Goal: Transaction & Acquisition: Purchase product/service

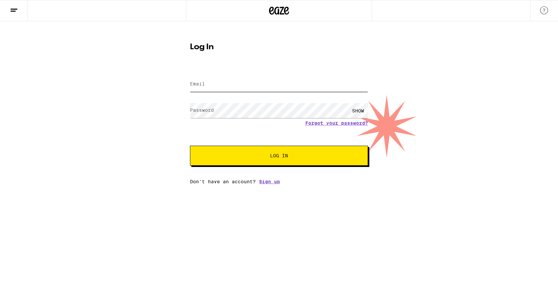
type input "[EMAIL_ADDRESS][DOMAIN_NAME]"
click at [269, 156] on span "Log In" at bounding box center [279, 155] width 124 height 5
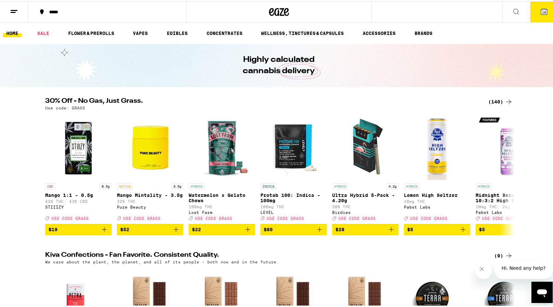
click at [545, 14] on button "10" at bounding box center [544, 10] width 28 height 21
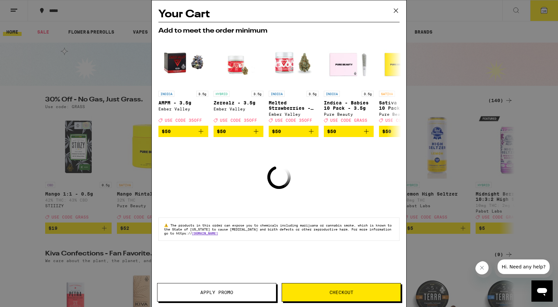
click at [394, 10] on icon at bounding box center [396, 11] width 10 height 10
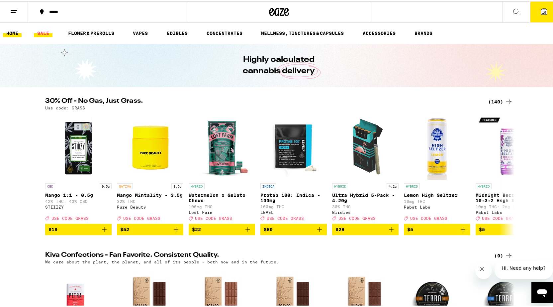
click at [41, 32] on link "SALE" at bounding box center [43, 32] width 19 height 8
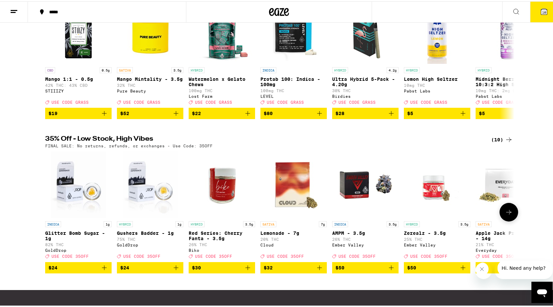
scroll to position [13, 0]
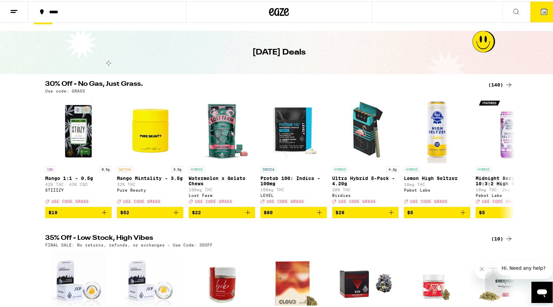
click at [512, 13] on icon at bounding box center [516, 10] width 8 height 8
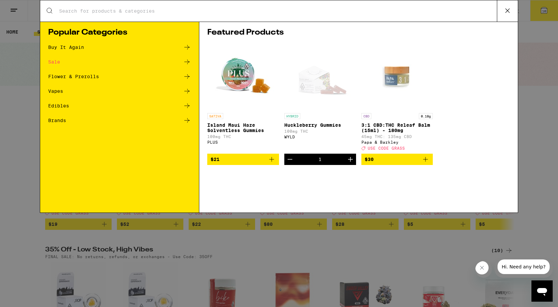
click at [73, 49] on div "Buy It Again" at bounding box center [66, 47] width 36 height 5
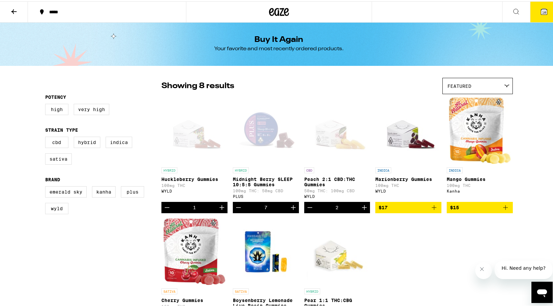
click at [252, 144] on div "Open page for Midnight Berry SLEEP 10:5:5 Gummies from PLUS" at bounding box center [266, 129] width 66 height 66
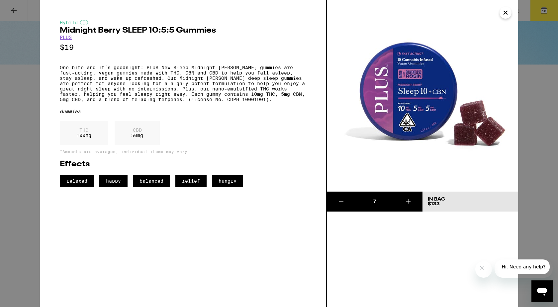
click at [506, 14] on icon "Close" at bounding box center [506, 13] width 8 height 10
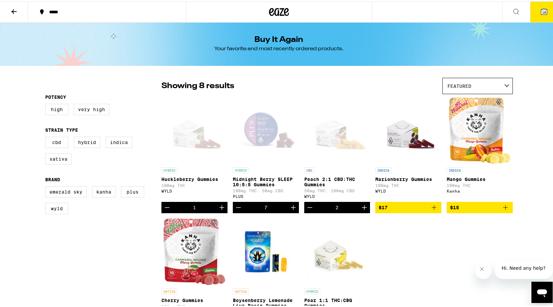
click at [218, 210] on icon "Increment" at bounding box center [222, 206] width 8 height 8
click at [164, 210] on icon "Decrement" at bounding box center [167, 206] width 8 height 8
click at [541, 7] on icon at bounding box center [544, 10] width 8 height 8
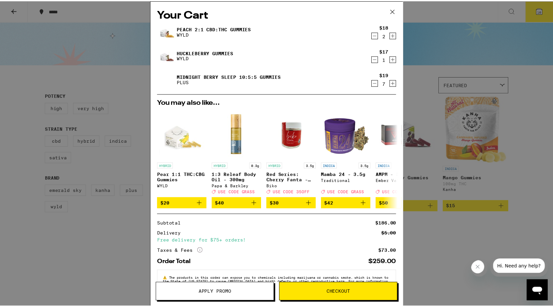
scroll to position [24, 0]
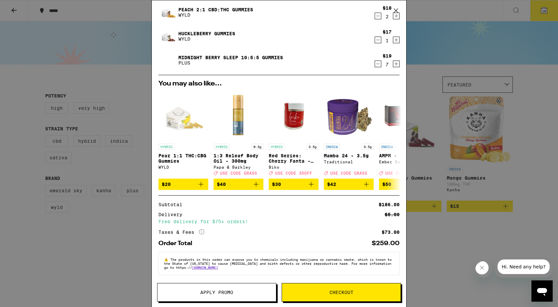
click at [395, 8] on icon at bounding box center [396, 11] width 10 height 10
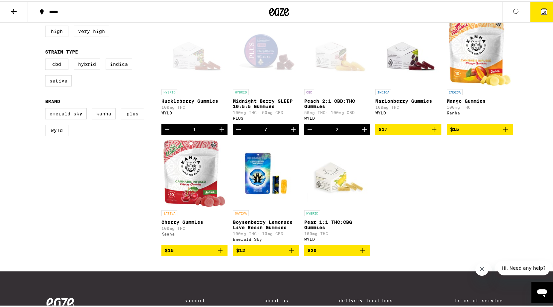
scroll to position [66, 0]
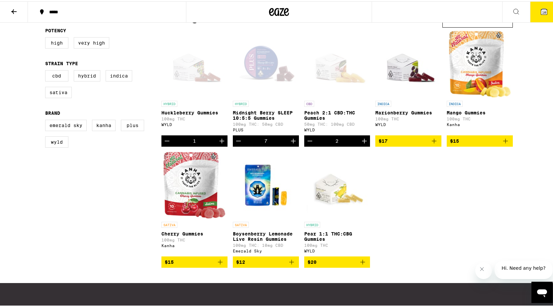
click at [431, 144] on icon "Add to bag" at bounding box center [434, 140] width 8 height 8
click at [432, 144] on icon "Increment" at bounding box center [436, 140] width 8 height 8
click at [379, 143] on icon "Decrement" at bounding box center [381, 140] width 8 height 8
click at [163, 144] on icon "Decrement" at bounding box center [167, 140] width 8 height 8
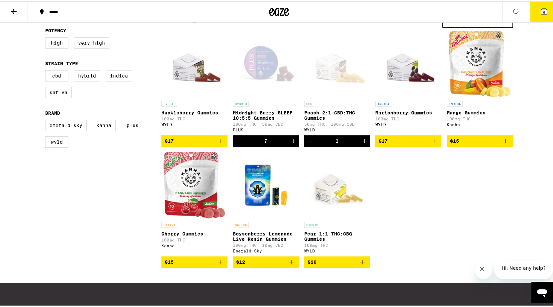
click at [308, 144] on icon "Decrement" at bounding box center [310, 140] width 8 height 8
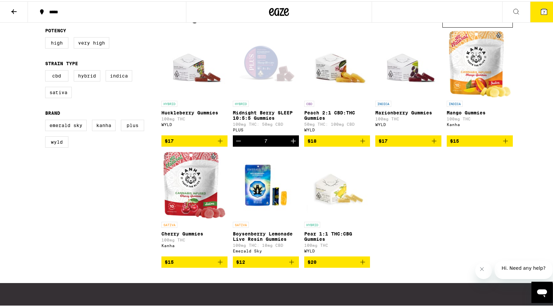
click at [431, 143] on icon "Add to bag" at bounding box center [434, 140] width 8 height 8
click at [432, 143] on icon "Increment" at bounding box center [436, 140] width 8 height 8
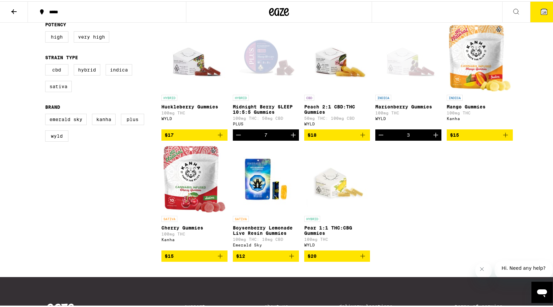
scroll to position [0, 0]
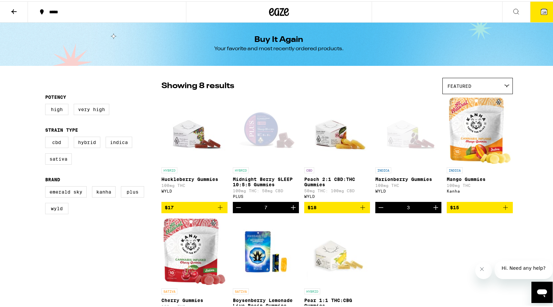
click at [542, 10] on span "10" at bounding box center [544, 11] width 4 height 4
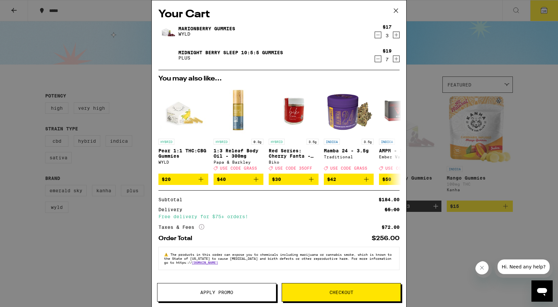
click at [336, 290] on span "Checkout" at bounding box center [342, 292] width 24 height 5
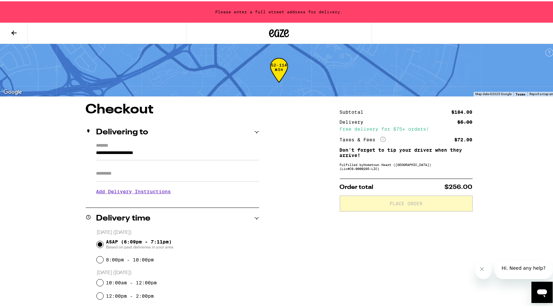
click at [187, 157] on input "**********" at bounding box center [177, 153] width 163 height 11
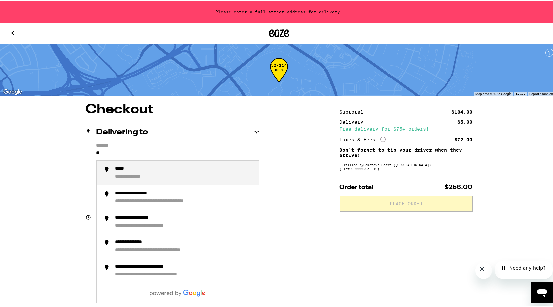
type input "*"
click at [184, 169] on div "**********" at bounding box center [184, 171] width 138 height 14
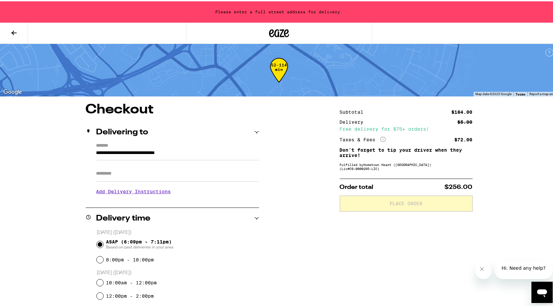
type input "**********"
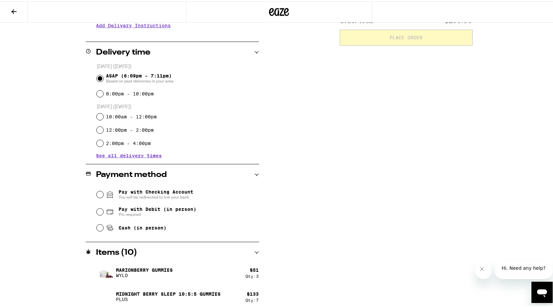
scroll to position [148, 0]
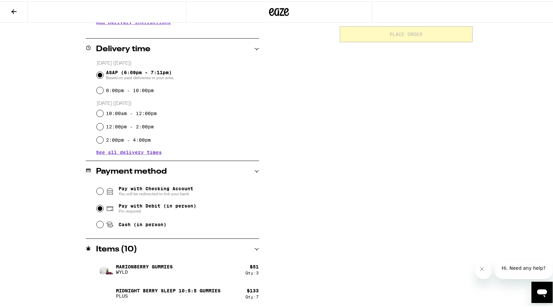
click at [97, 208] on input "Pay with Debit (in person) Pin required" at bounding box center [100, 207] width 7 height 7
radio input "true"
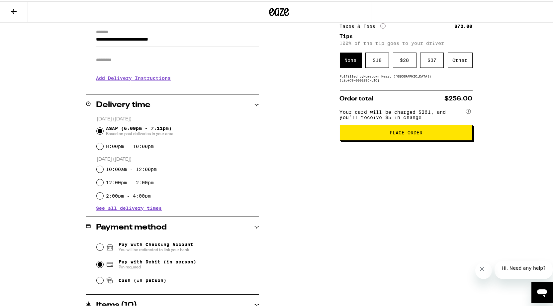
scroll to position [0, 0]
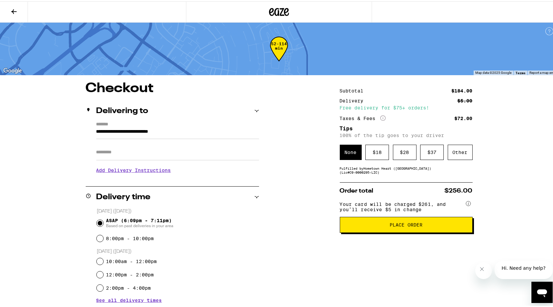
click at [377, 226] on span "Place Order" at bounding box center [407, 223] width 122 height 5
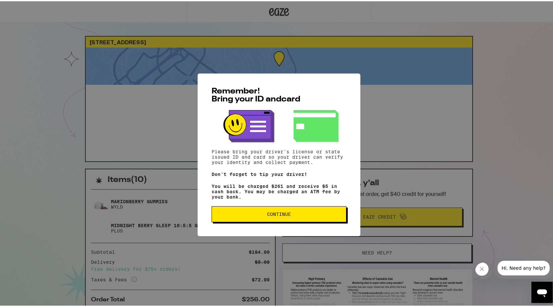
click at [246, 211] on button "Continue" at bounding box center [279, 213] width 135 height 16
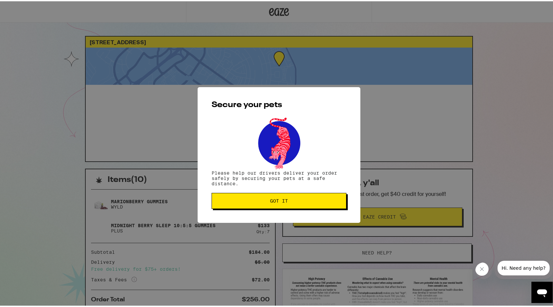
click at [262, 201] on span "Got it" at bounding box center [279, 199] width 124 height 5
